Goal: Navigation & Orientation: Find specific page/section

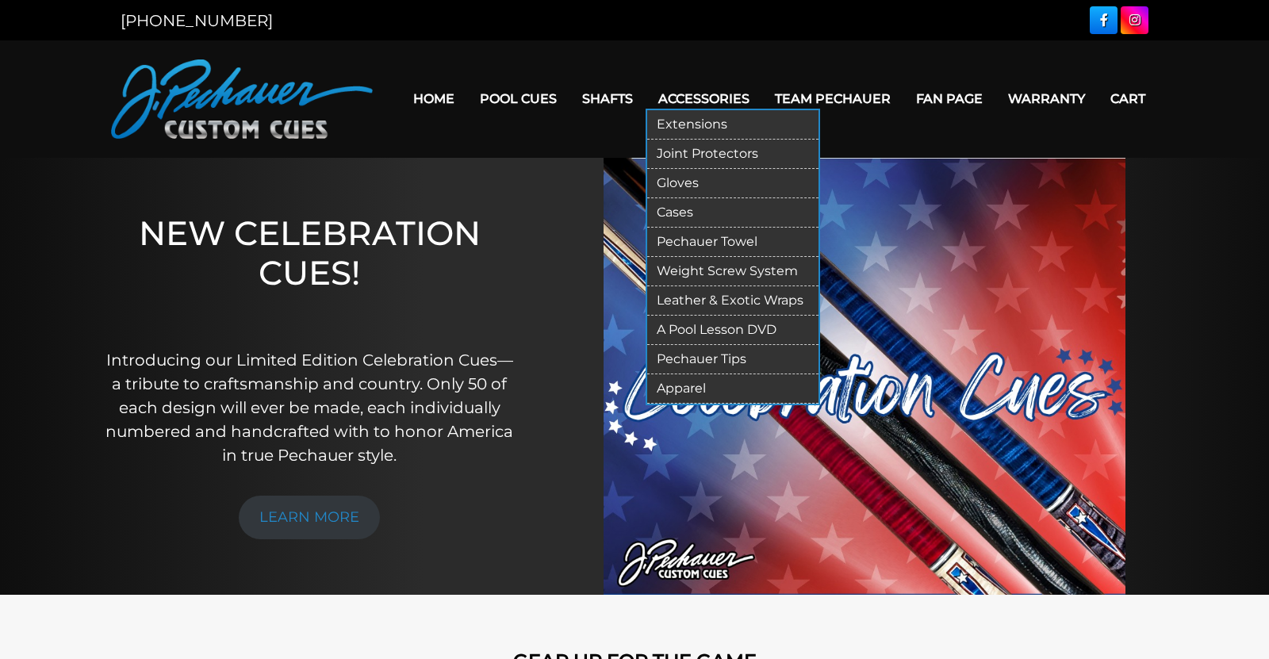
click at [706, 386] on link "Apparel" at bounding box center [732, 388] width 171 height 29
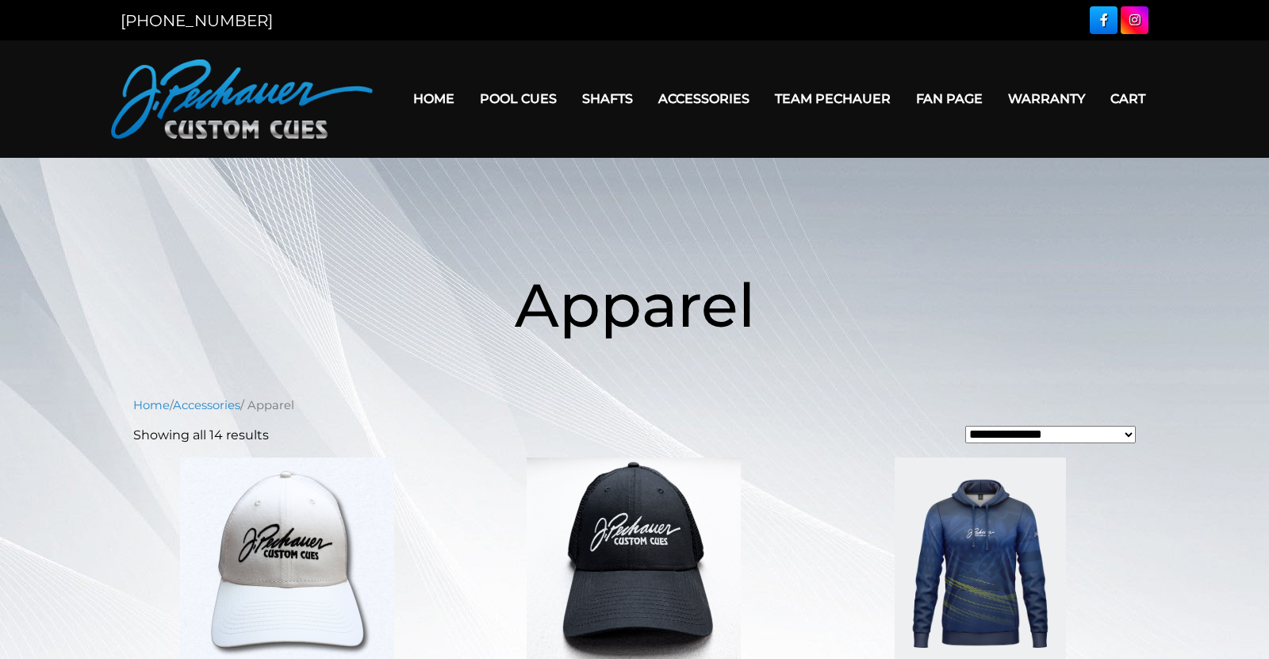
click at [842, 97] on link "Team Pechauer" at bounding box center [832, 99] width 141 height 40
